Goal: Task Accomplishment & Management: Use online tool/utility

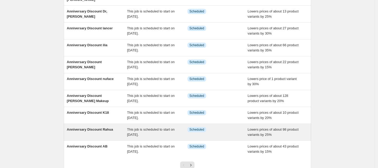
scroll to position [98, 0]
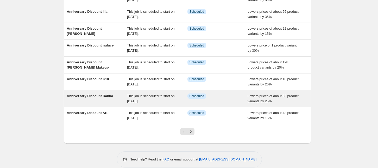
click at [117, 94] on div "Anniversary Discount Rahua" at bounding box center [97, 99] width 60 height 10
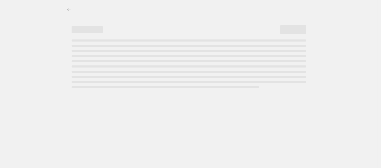
select select "percentage"
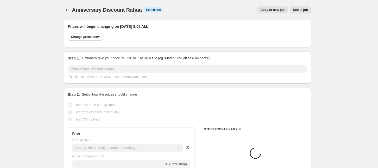
select select "collection"
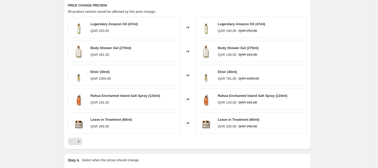
scroll to position [390, 0]
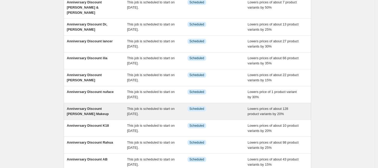
scroll to position [65, 0]
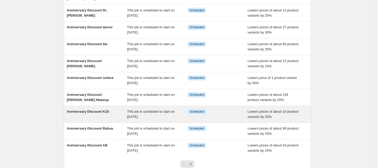
click at [111, 109] on div "Anniversary Discount K18" at bounding box center [97, 114] width 60 height 10
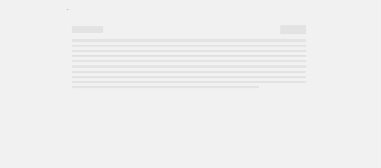
select select "percentage"
select select "collection"
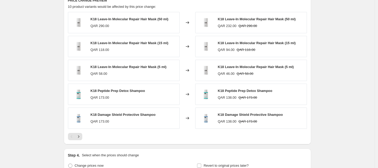
scroll to position [422, 0]
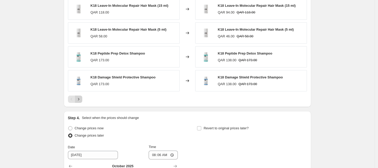
click at [80, 102] on button "Next" at bounding box center [78, 99] width 7 height 7
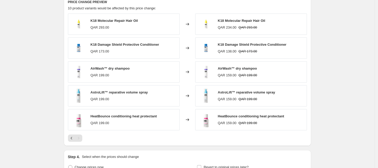
scroll to position [390, 0]
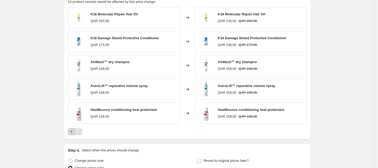
click at [70, 129] on button "Previous" at bounding box center [71, 131] width 7 height 7
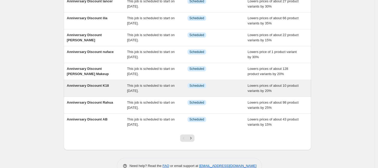
scroll to position [98, 0]
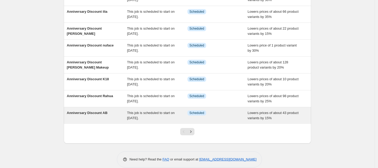
click at [121, 111] on div "Anniversary Discount AB" at bounding box center [97, 116] width 60 height 10
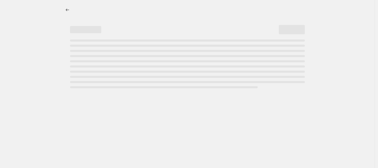
select select "percentage"
select select "collection"
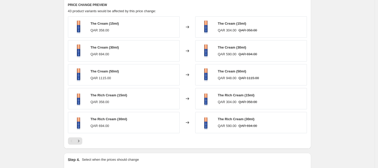
scroll to position [390, 0]
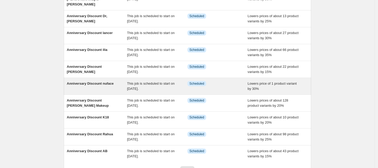
scroll to position [65, 0]
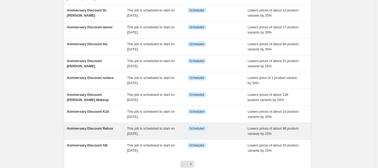
click at [109, 126] on div "Anniversary Discount Rahua" at bounding box center [97, 131] width 60 height 10
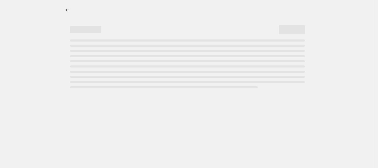
select select "percentage"
select select "collection"
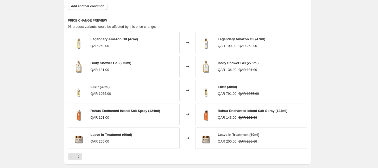
scroll to position [390, 0]
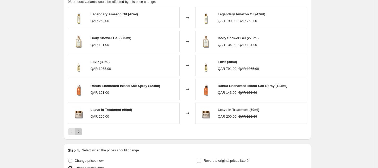
click at [79, 134] on button "Next" at bounding box center [78, 131] width 7 height 7
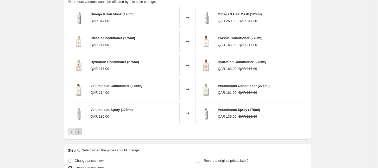
click at [80, 133] on icon "Next" at bounding box center [78, 131] width 5 height 5
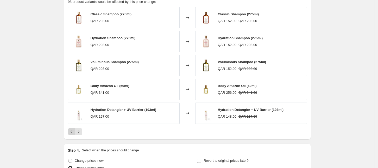
click at [72, 132] on icon "Previous" at bounding box center [71, 131] width 5 height 5
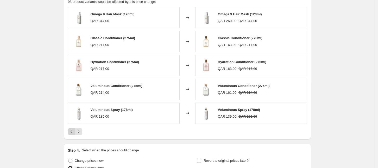
click at [72, 132] on icon "Previous" at bounding box center [71, 131] width 5 height 5
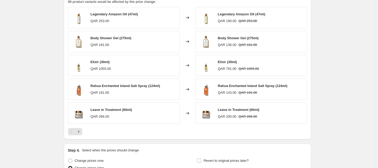
click at [81, 132] on icon "Next" at bounding box center [78, 131] width 5 height 5
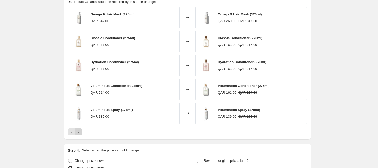
click at [78, 129] on button "Next" at bounding box center [78, 131] width 7 height 7
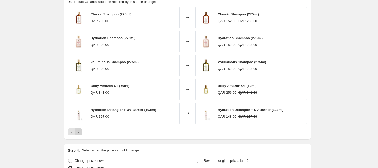
click at [80, 132] on icon "Next" at bounding box center [78, 131] width 5 height 5
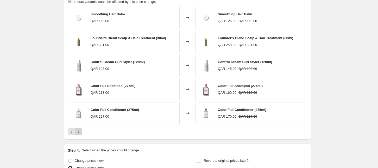
click at [80, 132] on icon "Next" at bounding box center [78, 131] width 5 height 5
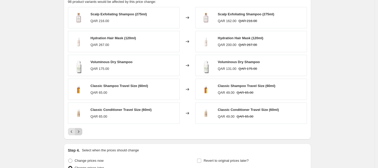
click at [80, 132] on icon "Next" at bounding box center [78, 131] width 5 height 5
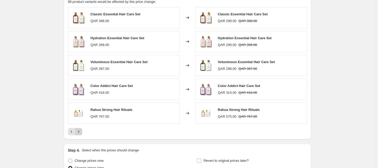
click at [80, 132] on icon "Next" at bounding box center [78, 131] width 5 height 5
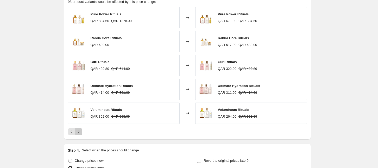
click at [80, 131] on icon "Next" at bounding box center [78, 131] width 5 height 5
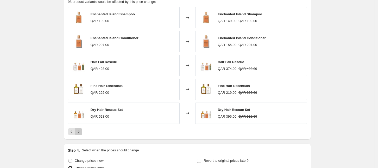
click at [78, 130] on icon "Next" at bounding box center [78, 131] width 5 height 5
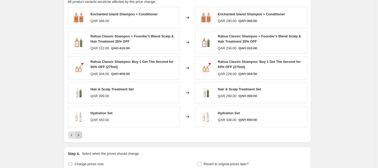
click at [81, 136] on icon "Next" at bounding box center [78, 135] width 5 height 5
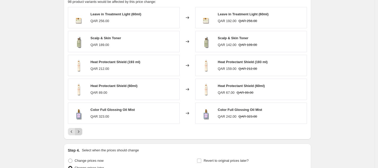
click at [79, 132] on icon "Next" at bounding box center [78, 132] width 1 height 2
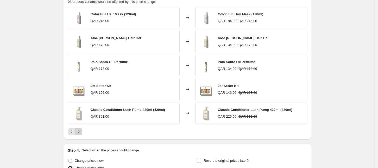
click at [79, 132] on icon "Next" at bounding box center [78, 132] width 1 height 2
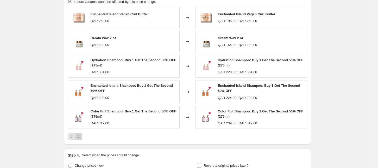
click at [81, 138] on icon "Next" at bounding box center [78, 136] width 5 height 5
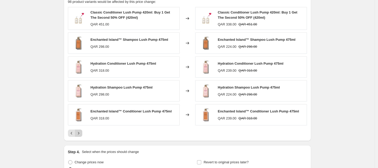
click at [82, 138] on div "PRICE CHANGE PREVIEW 98 product variants would be affected by this price change…" at bounding box center [187, 65] width 247 height 152
click at [81, 133] on icon "Next" at bounding box center [78, 133] width 5 height 5
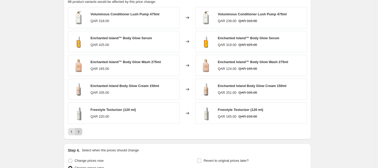
click at [81, 131] on icon "Next" at bounding box center [78, 131] width 5 height 5
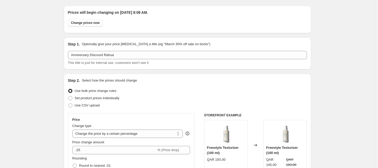
scroll to position [0, 0]
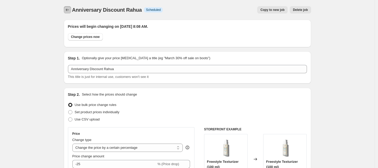
click at [68, 10] on icon "Price change jobs" at bounding box center [67, 9] width 5 height 5
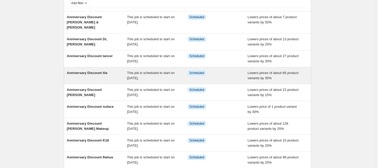
scroll to position [65, 0]
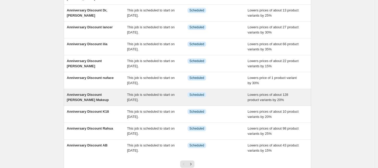
click at [114, 93] on div "Anniversary Discount [PERSON_NAME] Makeup" at bounding box center [97, 97] width 60 height 10
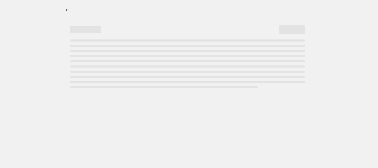
select select "percentage"
select select "collection"
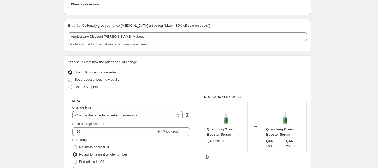
scroll to position [65, 0]
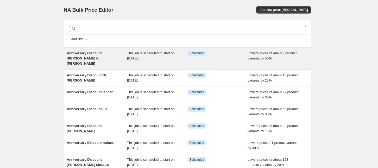
click at [93, 56] on div "Anniversary Discount [PERSON_NAME] & [PERSON_NAME]" at bounding box center [97, 59] width 60 height 16
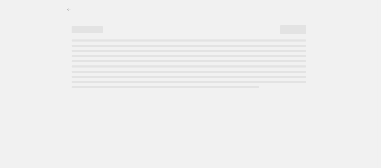
select select "percentage"
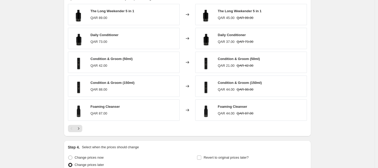
scroll to position [422, 0]
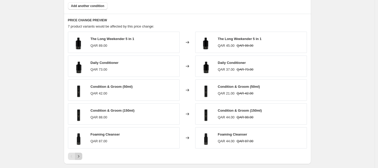
click at [81, 156] on icon "Next" at bounding box center [78, 156] width 5 height 5
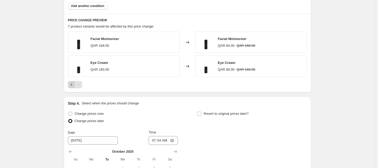
click at [70, 87] on button "Previous" at bounding box center [71, 84] width 7 height 7
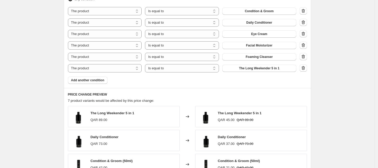
scroll to position [325, 0]
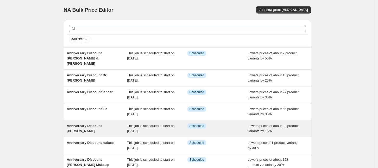
click at [111, 126] on div "Anniversary Discount [PERSON_NAME]" at bounding box center [97, 129] width 60 height 10
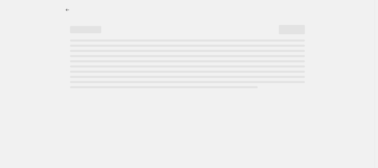
select select "percentage"
select select "collection"
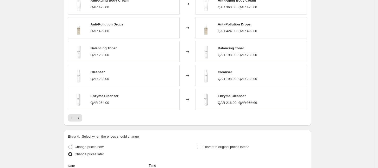
scroll to position [390, 0]
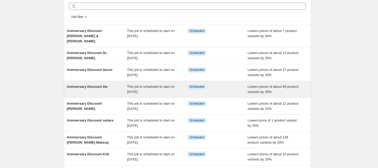
scroll to position [33, 0]
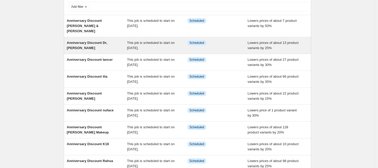
click at [107, 37] on div "Anniversary Discount Dr, [PERSON_NAME] This job is scheduled to start on [DATE]…" at bounding box center [187, 45] width 247 height 17
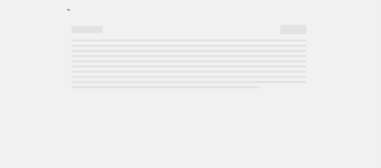
select select "percentage"
select select "collection"
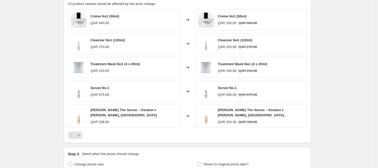
scroll to position [390, 0]
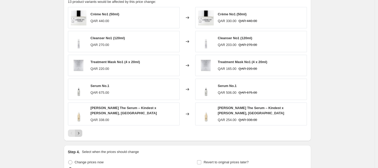
click at [81, 131] on icon "Next" at bounding box center [78, 133] width 5 height 5
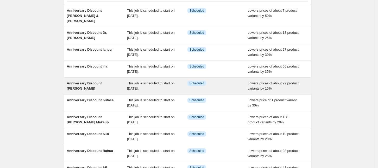
scroll to position [33, 0]
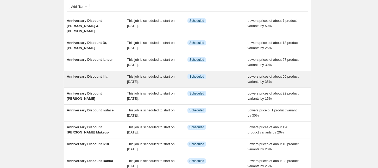
click at [109, 76] on div "Anniversary Discount ilia" at bounding box center [97, 79] width 60 height 10
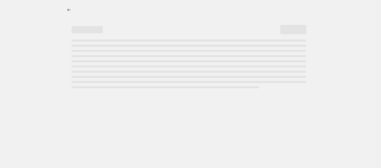
select select "percentage"
select select "collection"
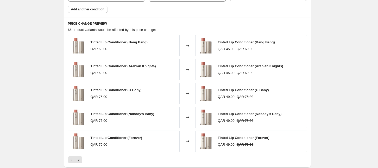
scroll to position [390, 0]
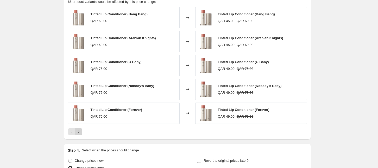
click at [79, 132] on icon "Next" at bounding box center [78, 131] width 5 height 5
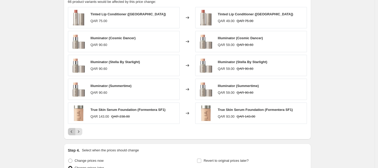
click at [70, 132] on button "Previous" at bounding box center [71, 131] width 7 height 7
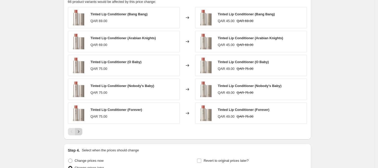
click at [80, 133] on icon "Next" at bounding box center [78, 131] width 5 height 5
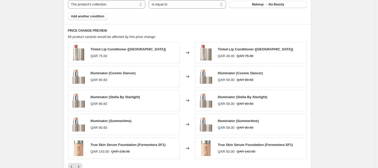
scroll to position [357, 0]
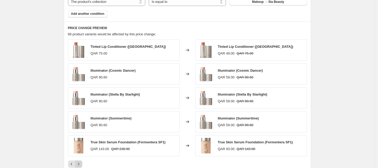
click at [79, 164] on icon "Next" at bounding box center [78, 164] width 5 height 5
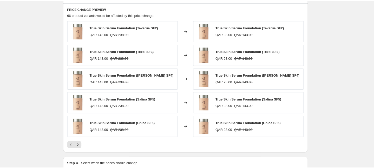
scroll to position [390, 0]
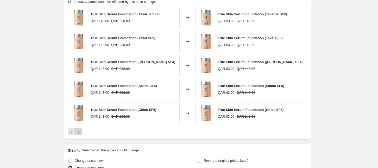
click at [79, 132] on icon "Next" at bounding box center [78, 131] width 5 height 5
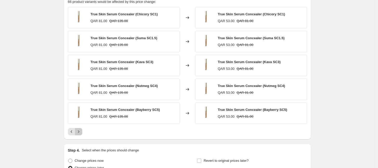
click at [81, 132] on icon "Next" at bounding box center [78, 131] width 5 height 5
